Goal: Answer question/provide support: Answer question/provide support

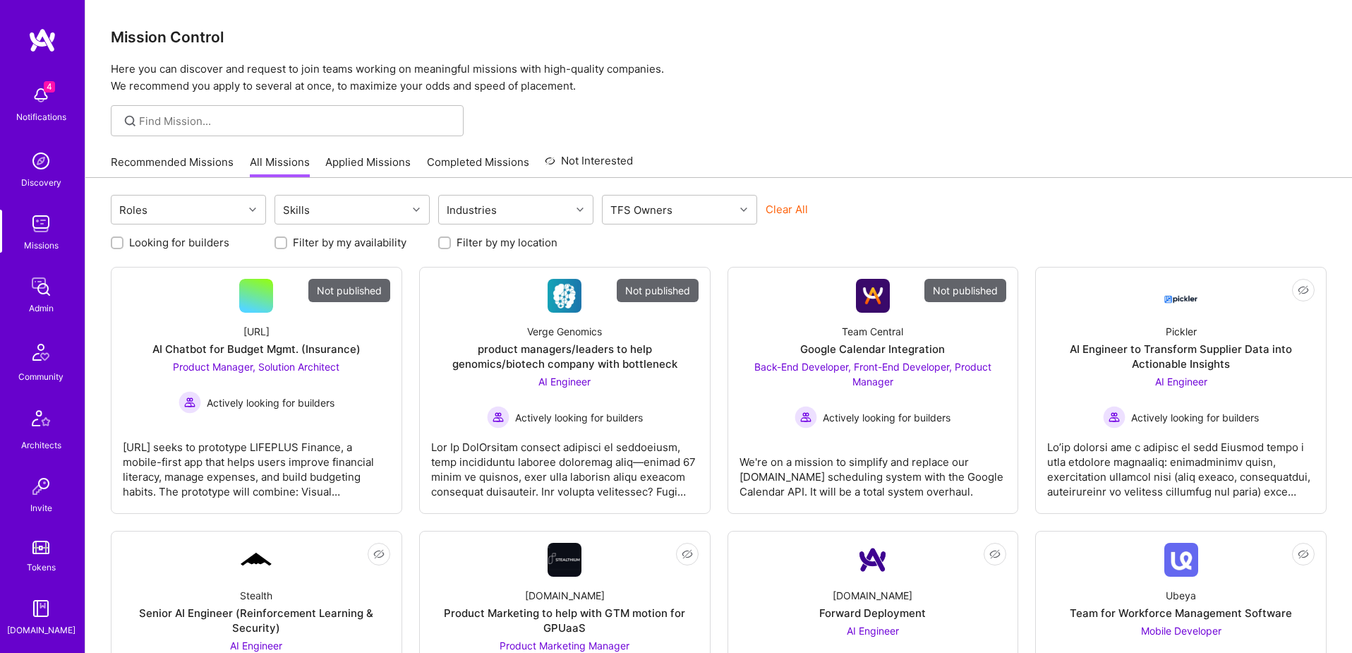
scroll to position [248, 0]
click at [41, 482] on img at bounding box center [41, 485] width 28 height 28
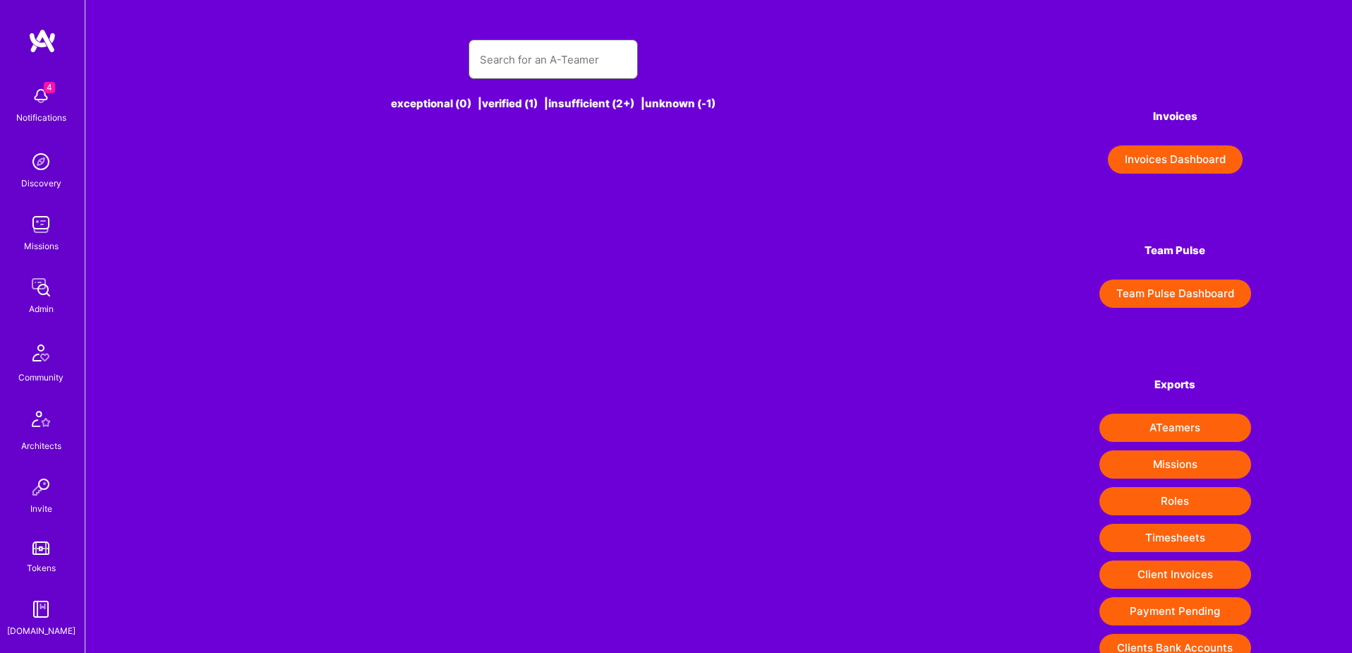
click at [548, 63] on input "text" at bounding box center [553, 60] width 147 height 36
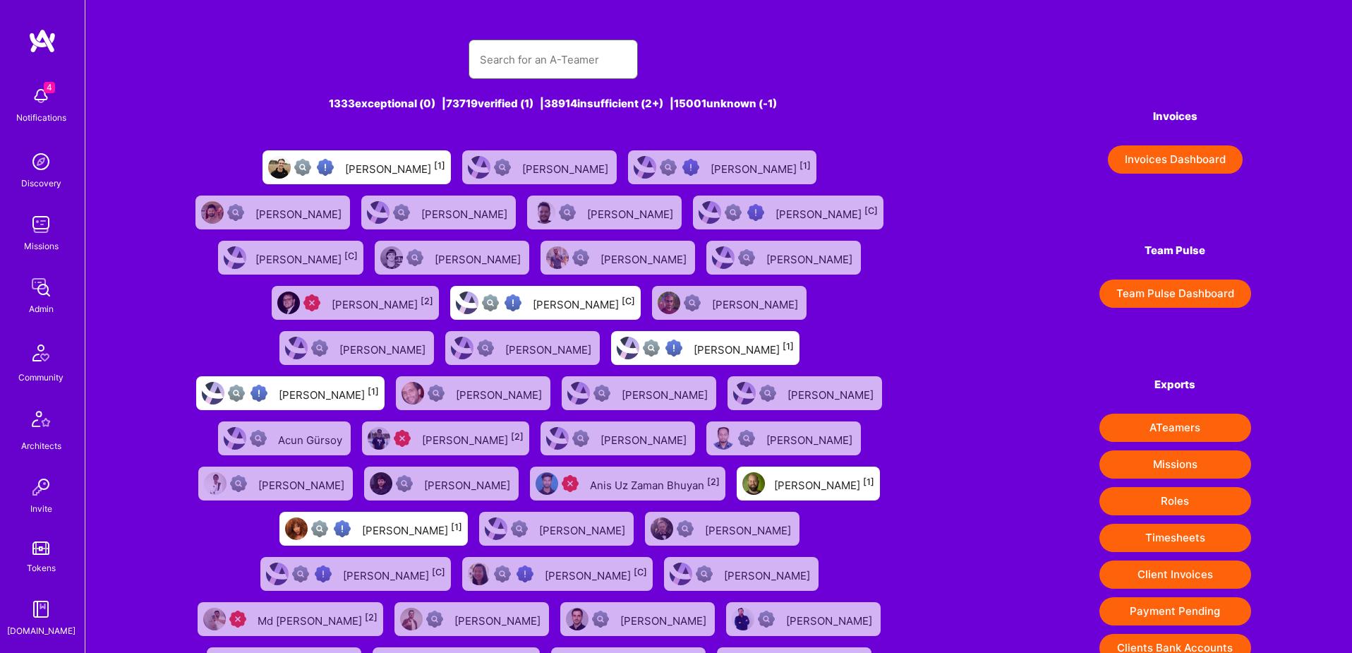
paste input "[EMAIL_ADDRESS][DOMAIN_NAME]"
type input "[EMAIL_ADDRESS][DOMAIN_NAME]"
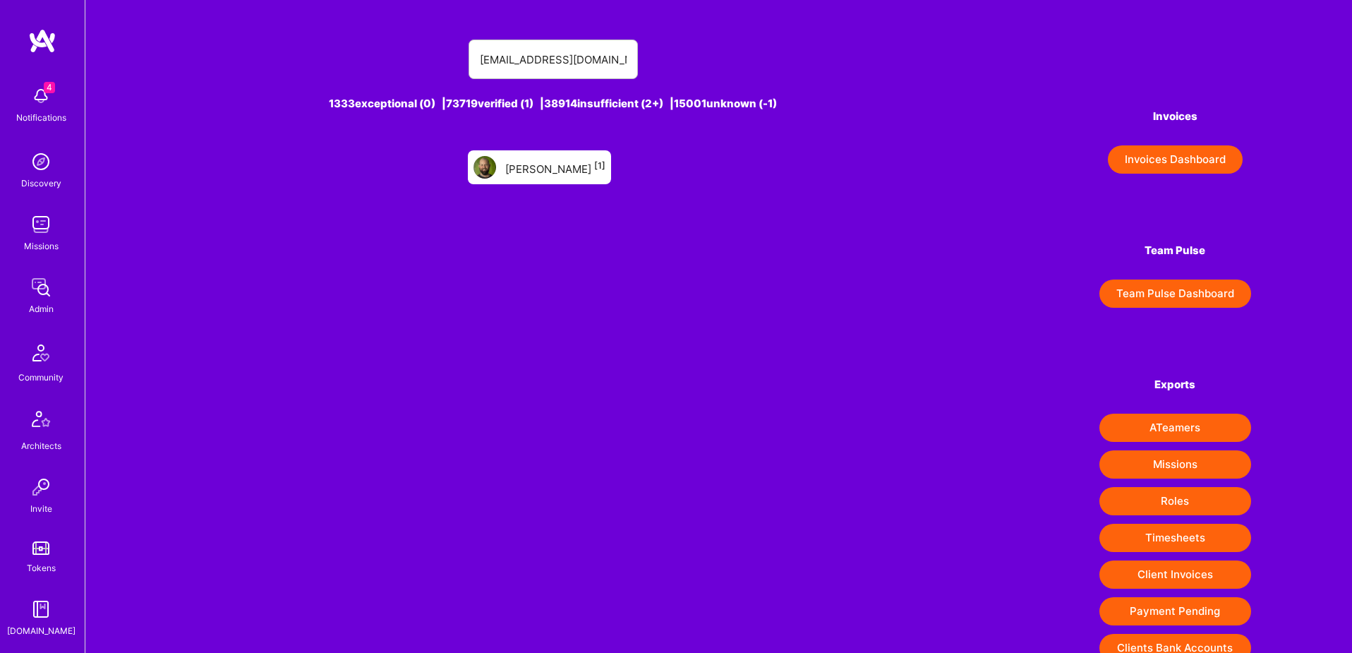
click at [540, 163] on div "[PERSON_NAME] [1]" at bounding box center [555, 167] width 100 height 18
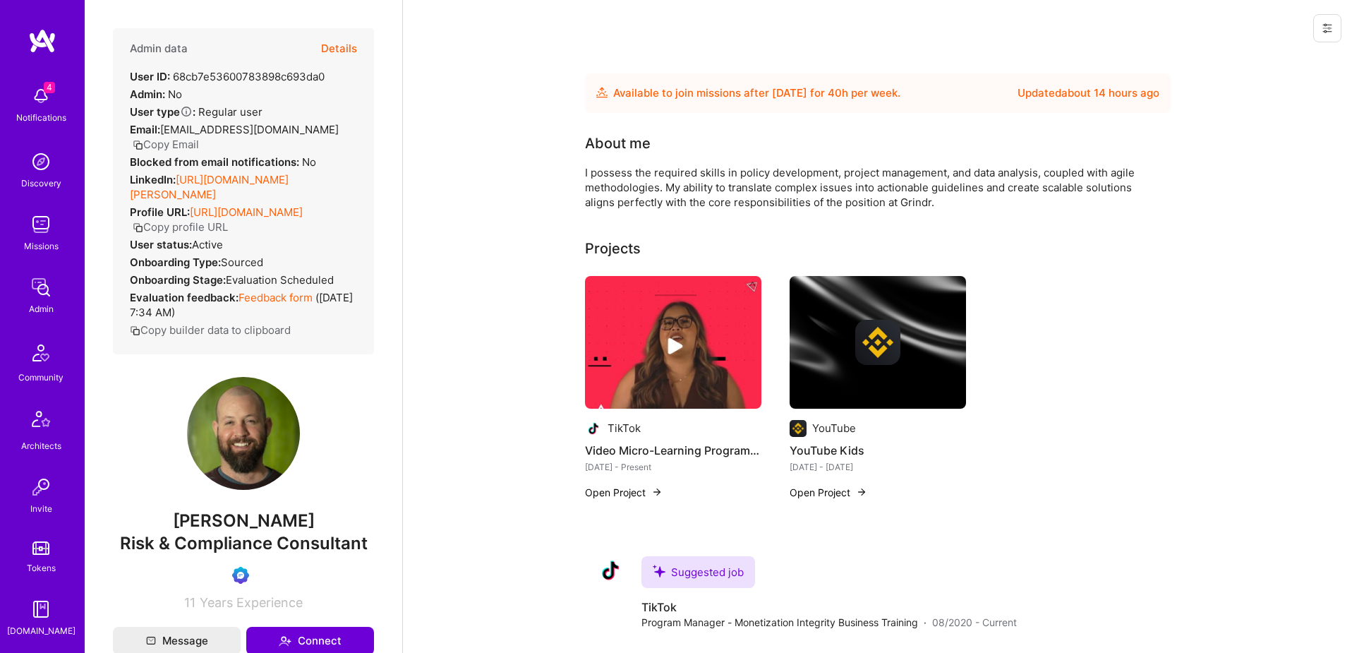
click at [345, 45] on button "Details" at bounding box center [339, 48] width 36 height 41
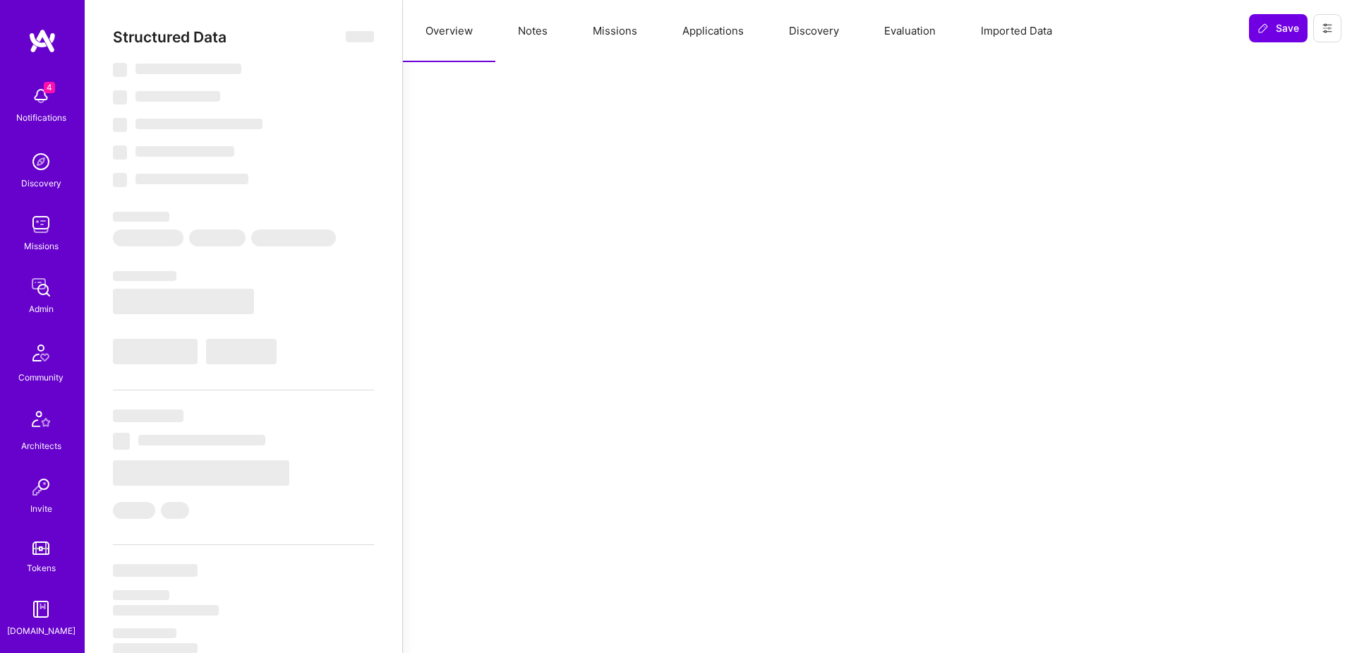
select select "Future Date"
select select "Verified"
select select "US"
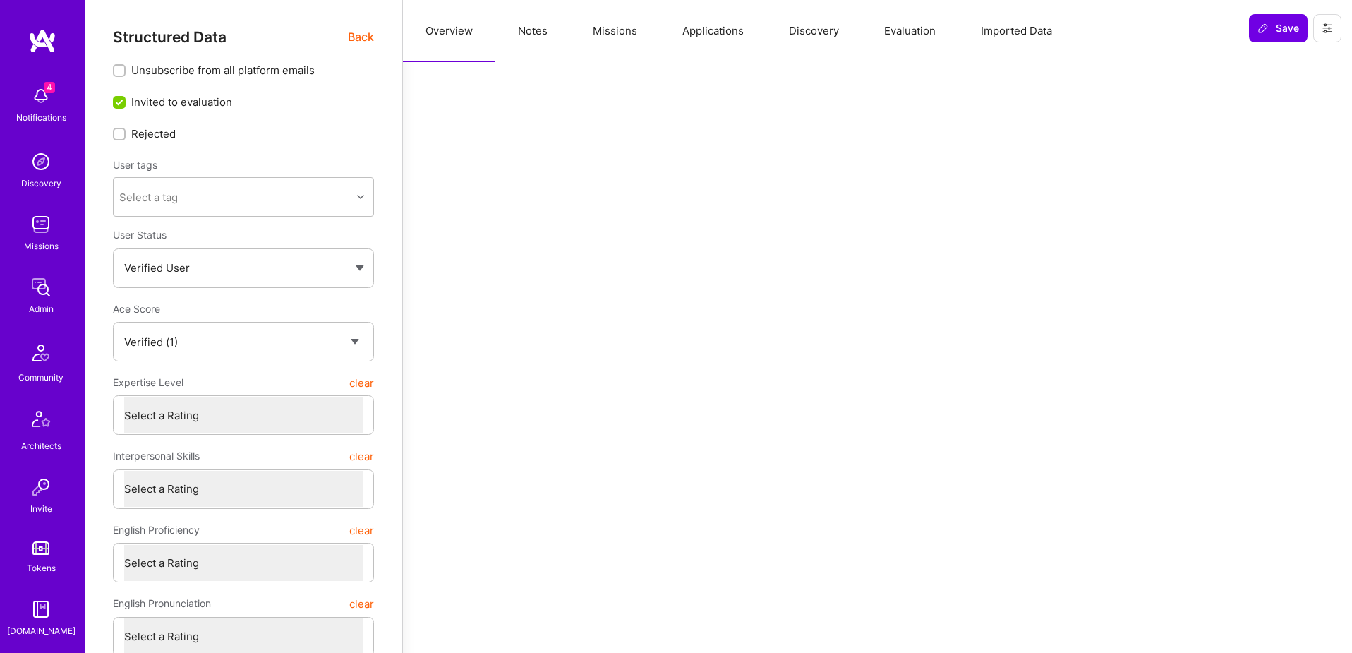
click at [884, 35] on button "Evaluation" at bounding box center [909, 31] width 97 height 62
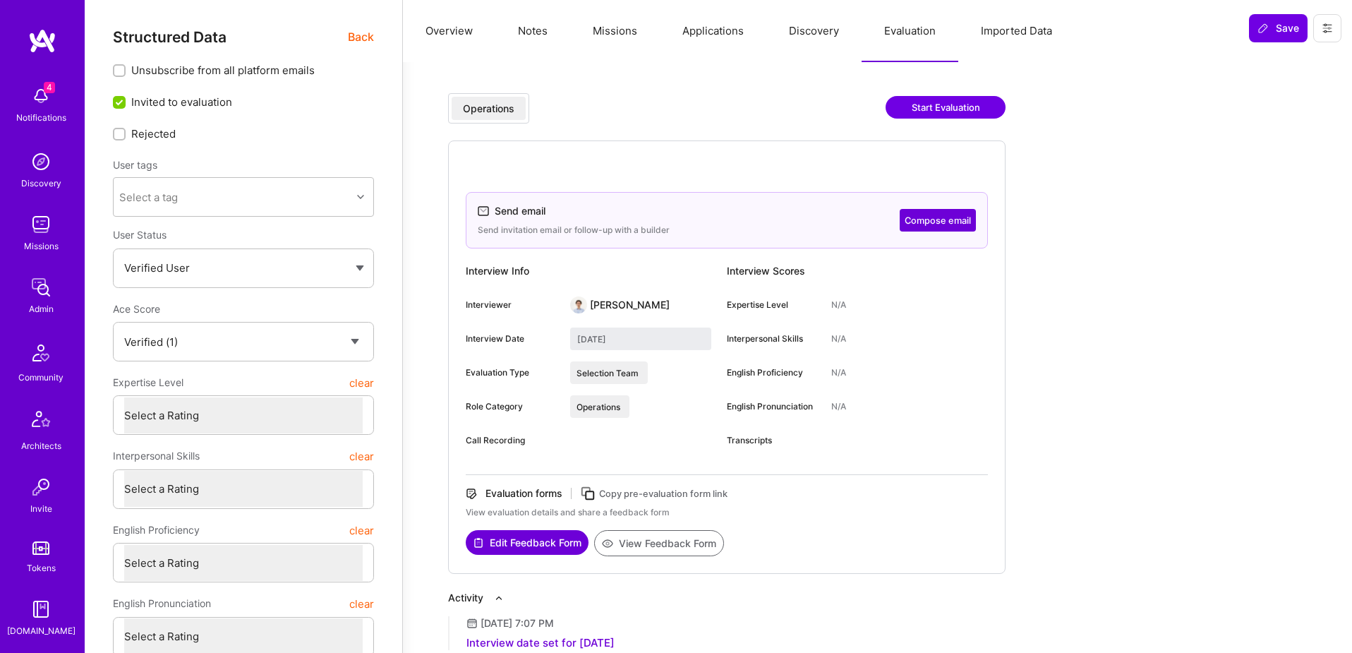
click at [1326, 33] on icon at bounding box center [1326, 28] width 11 height 11
click at [1296, 68] on button "Login as [PERSON_NAME]" at bounding box center [1266, 60] width 149 height 36
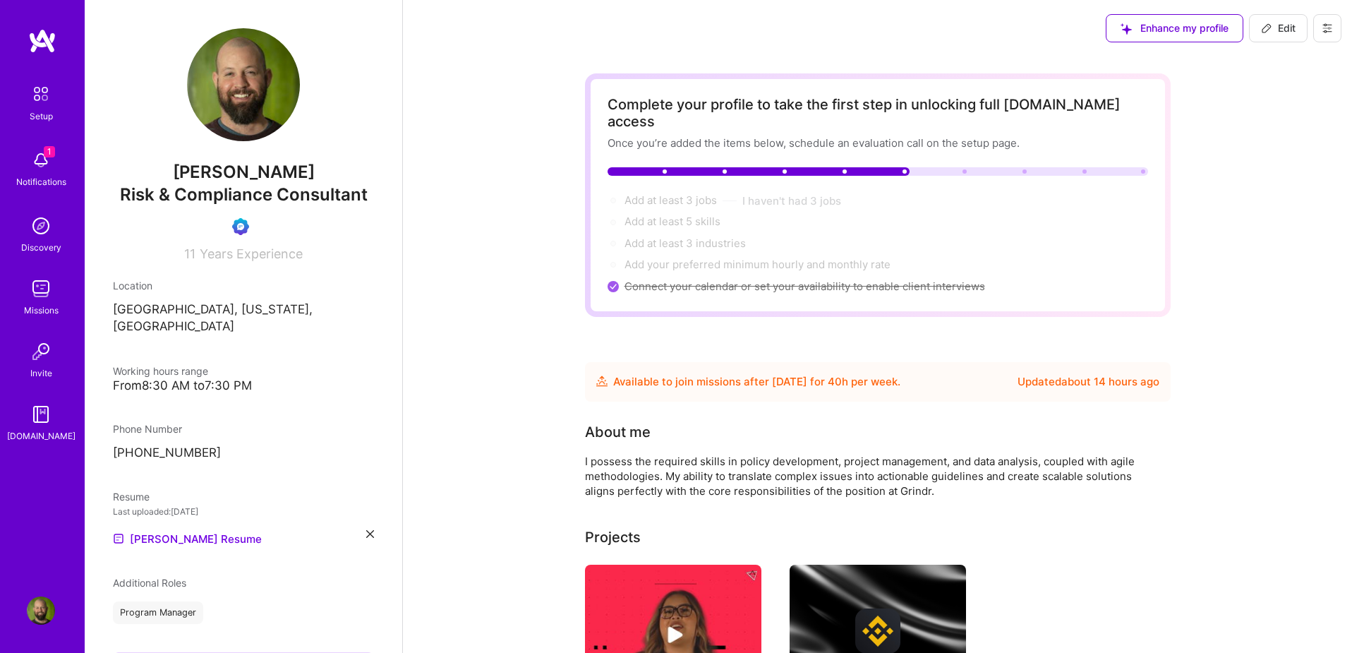
click at [44, 89] on img at bounding box center [41, 94] width 30 height 30
